Goal: Go to known website: Access a specific website the user already knows

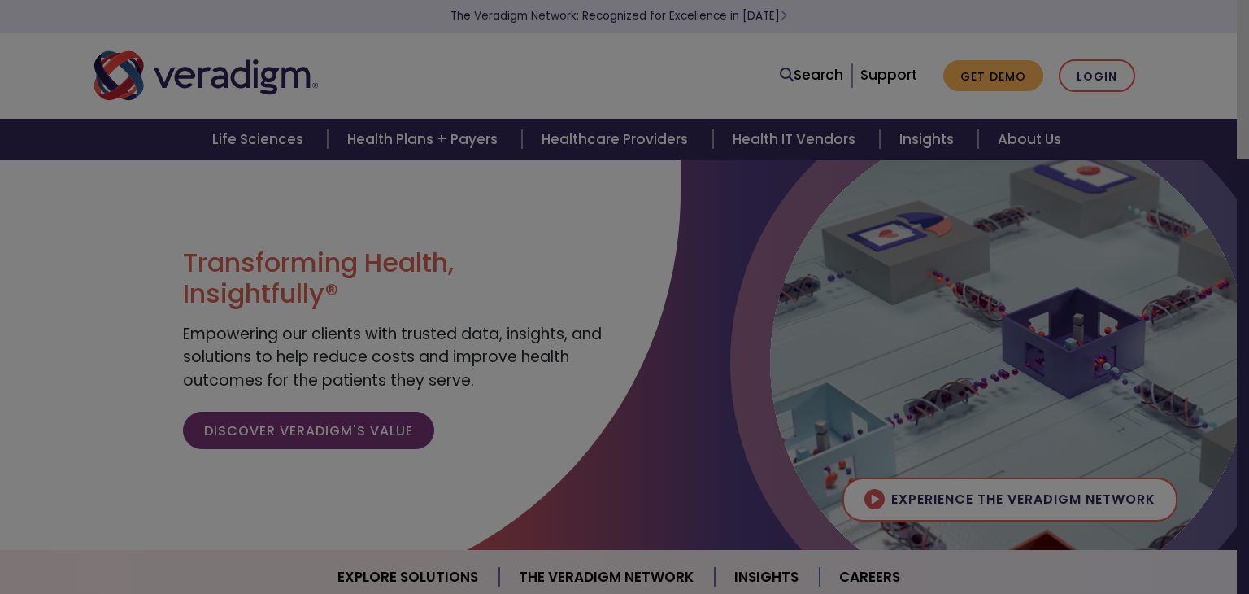
click at [1096, 75] on div at bounding box center [624, 297] width 1249 height 594
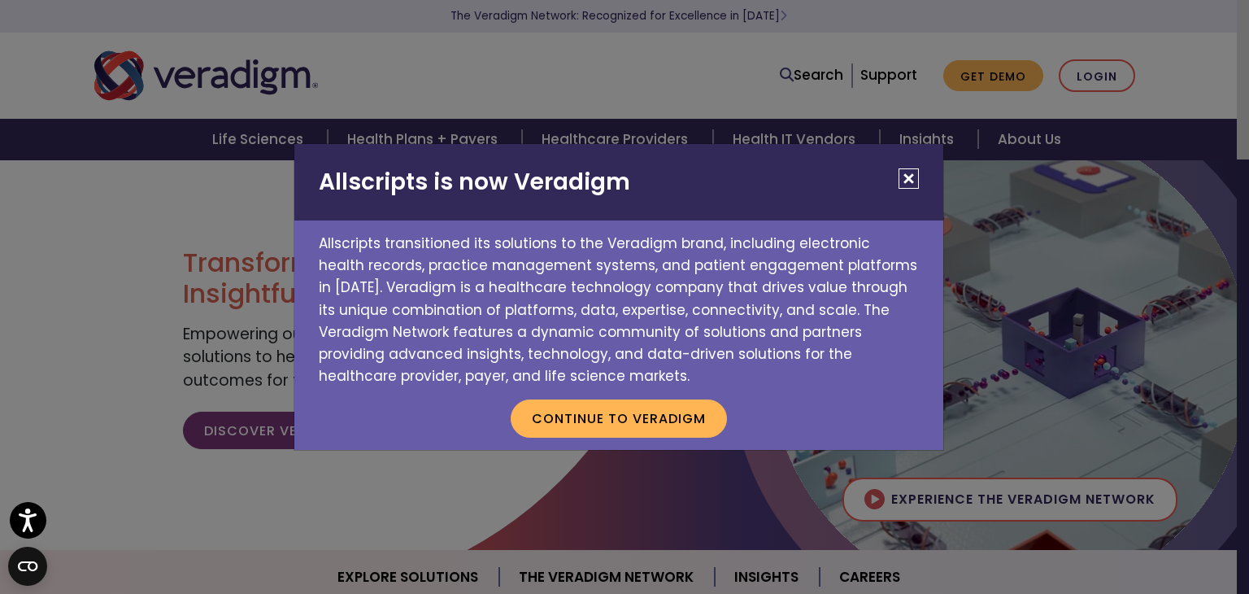
click at [908, 181] on button "Close" at bounding box center [909, 178] width 20 height 20
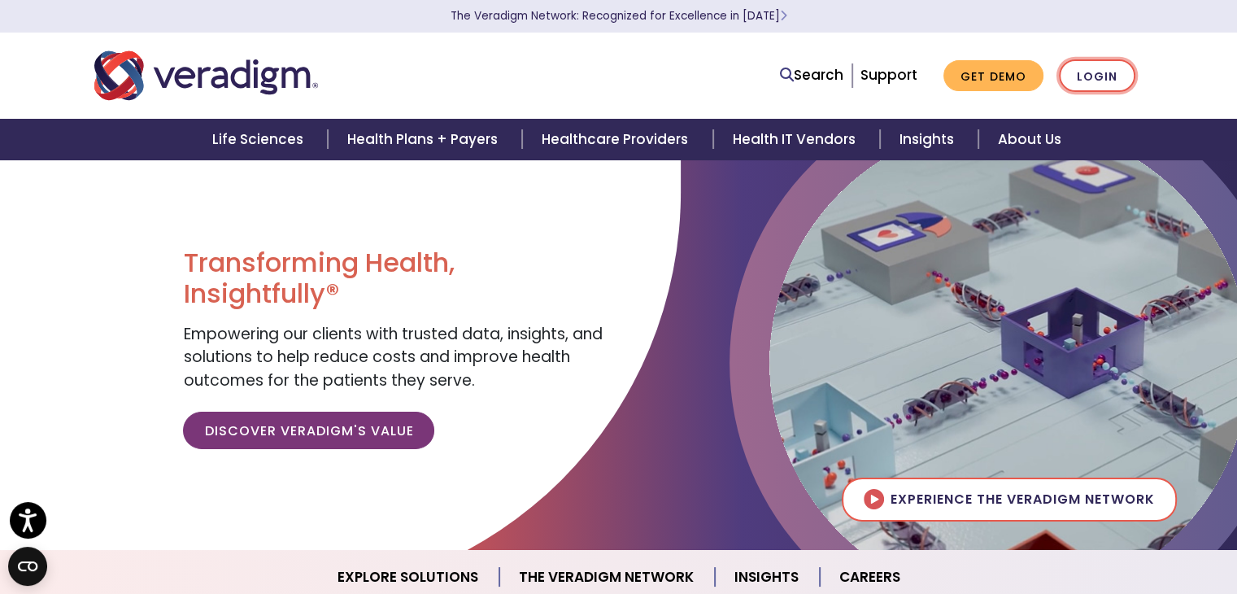
click at [1090, 60] on link "Login" at bounding box center [1097, 75] width 76 height 33
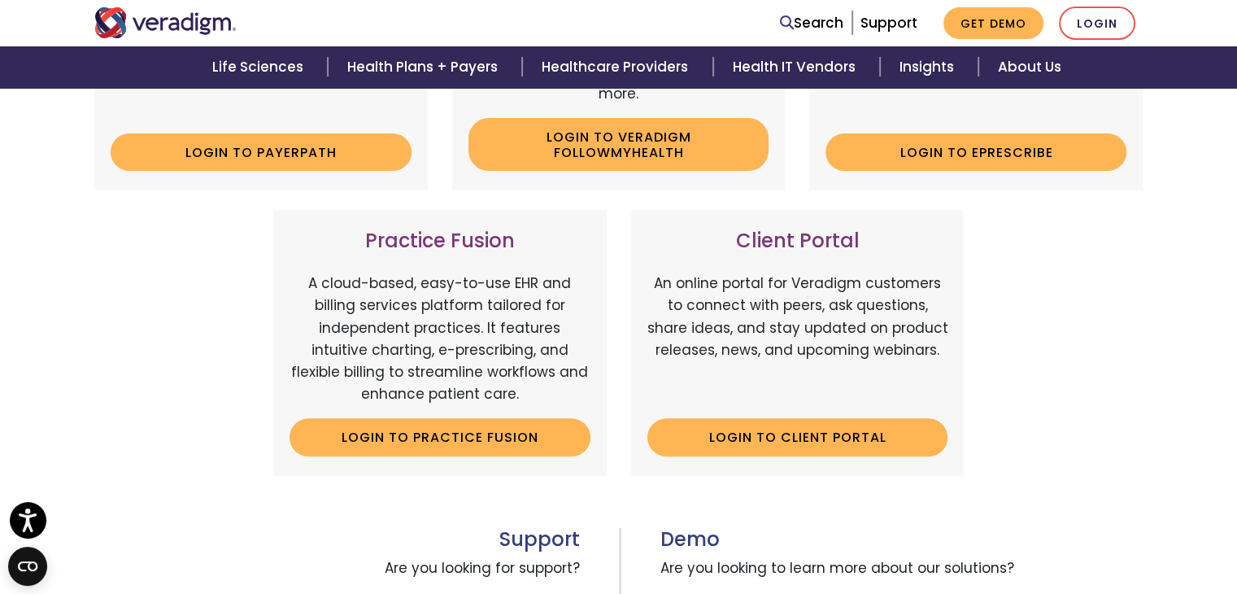
scroll to position [444, 0]
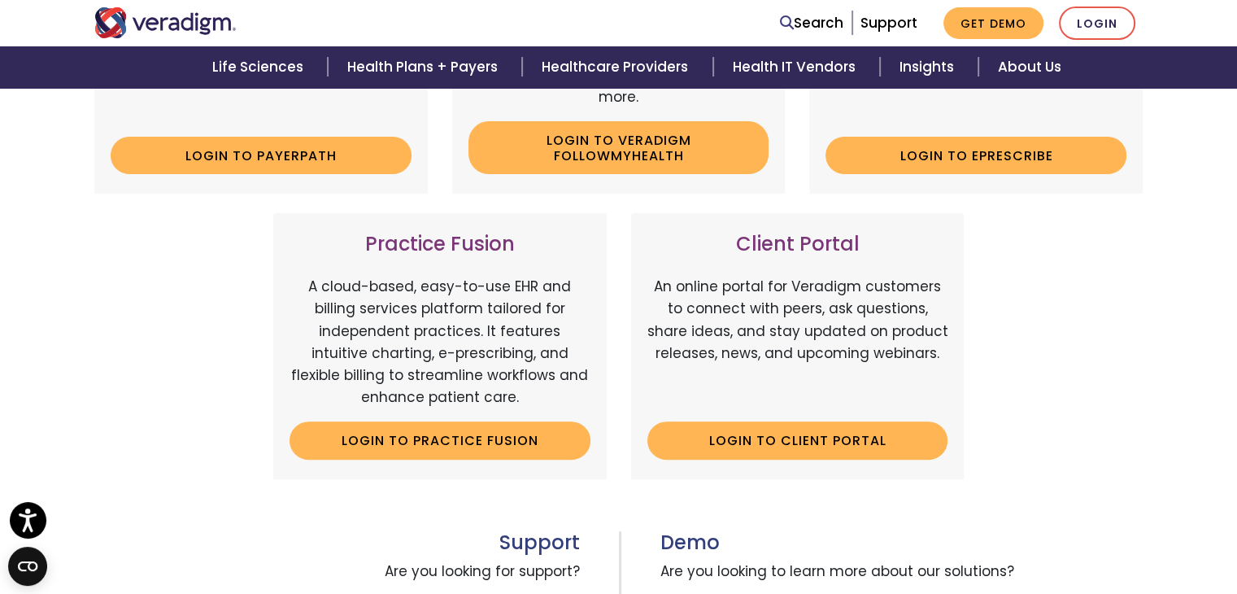
drag, startPoint x: 1239, startPoint y: 72, endPoint x: 1247, endPoint y: 232, distance: 159.6
click at [787, 438] on link "Login to Client Portal" at bounding box center [797, 439] width 301 height 37
click at [807, 432] on link "Login to Client Portal" at bounding box center [797, 439] width 301 height 37
